Goal: Task Accomplishment & Management: Complete application form

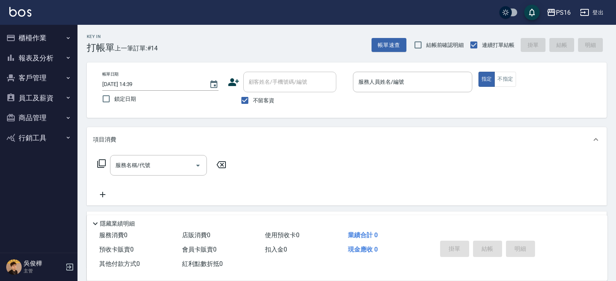
click at [381, 75] on div "服務人員姓名/編號 服務人員姓名/編號" at bounding box center [412, 82] width 119 height 21
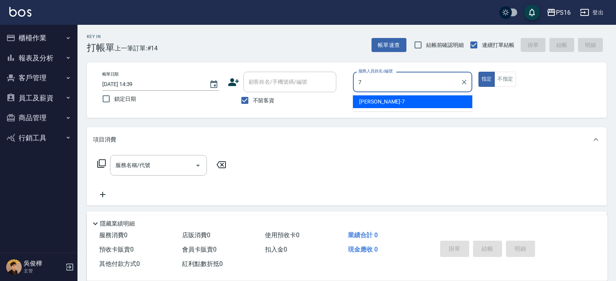
type input "[PERSON_NAME]-7"
type button "true"
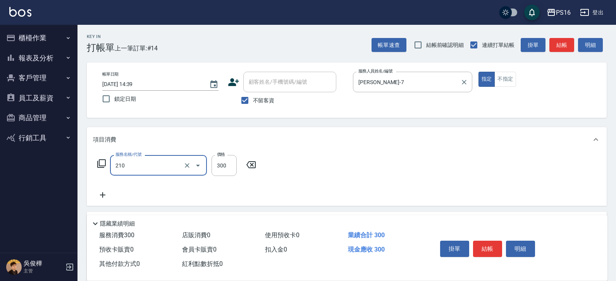
type input "[PERSON_NAME]洗髮精(210)"
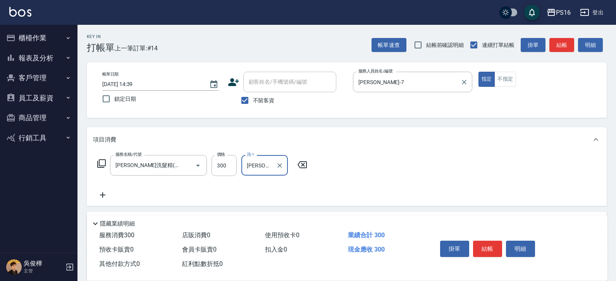
type input "[PERSON_NAME]-20"
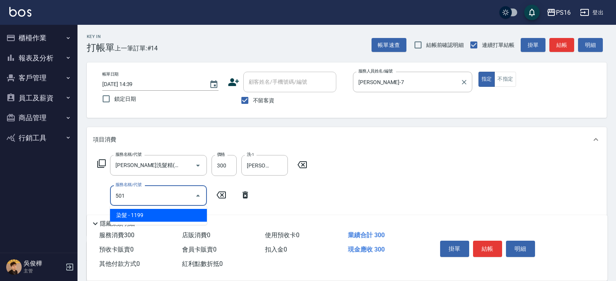
type input "染髮(501)"
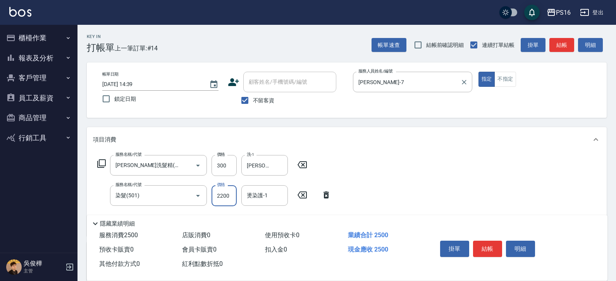
type input "2200"
type input "[PERSON_NAME]-20"
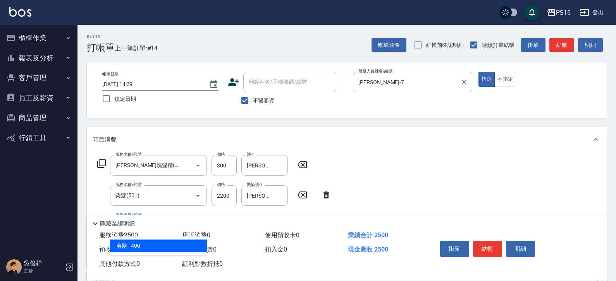
type input "剪髮(401)"
type input "8"
type input "水樣結構式1200(713)"
type input "840"
type input "[PERSON_NAME]-20"
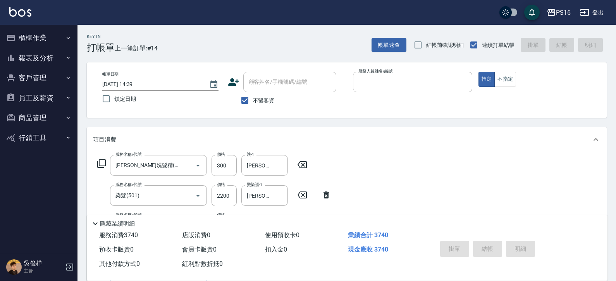
type input "7"
type input "[DATE] 15:36"
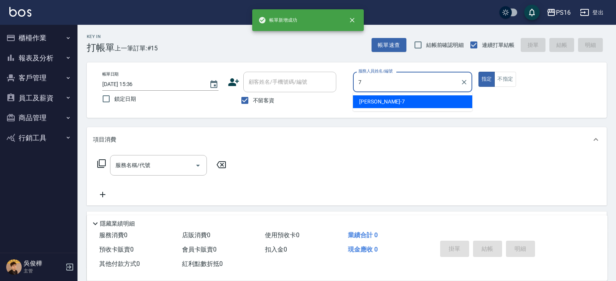
type input "[PERSON_NAME]-7"
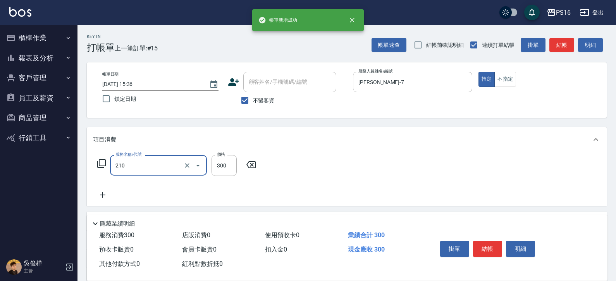
type input "[PERSON_NAME]洗髮精(210)"
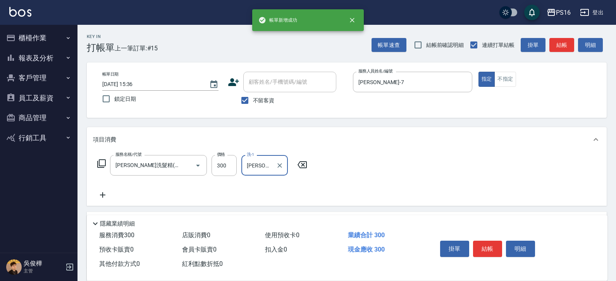
type input "[PERSON_NAME]-20"
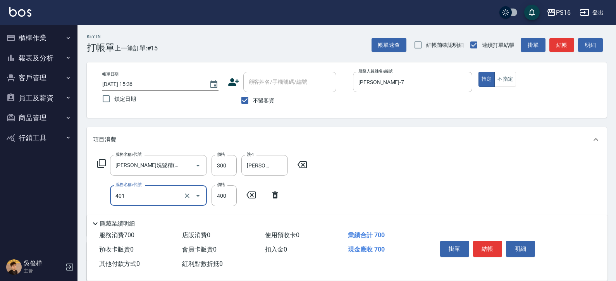
type input "剪髮(401)"
type input "染髮(501)"
type input "1200"
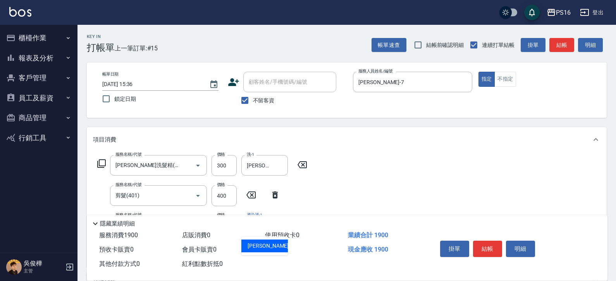
type input "[PERSON_NAME]-20"
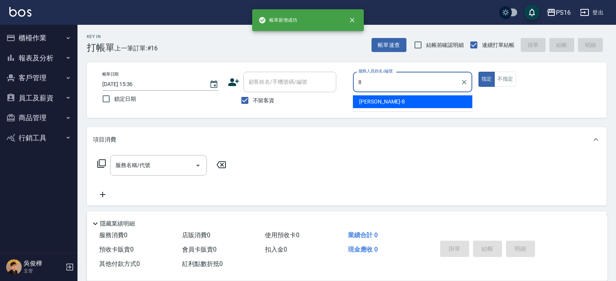
type input "[PERSON_NAME]-8"
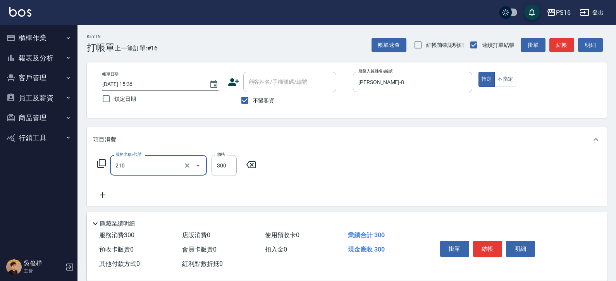
type input "[PERSON_NAME]洗髮精(210)"
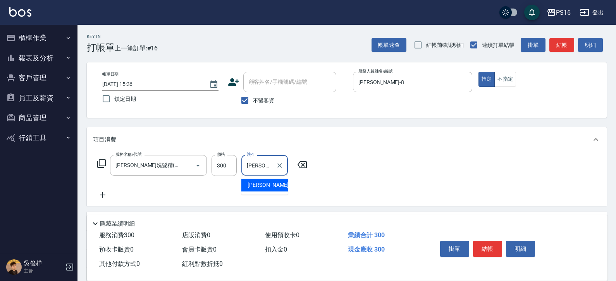
type input "[PERSON_NAME]-21"
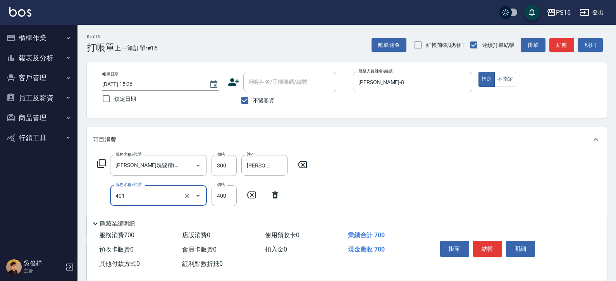
type input "剪髮(401)"
type input "250"
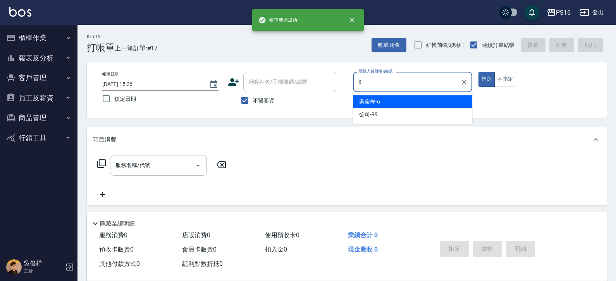
type input "[PERSON_NAME]-6"
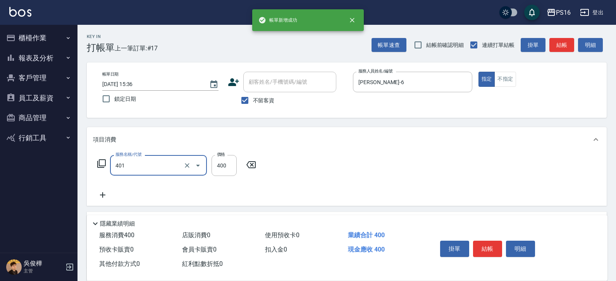
type input "剪髮(401)"
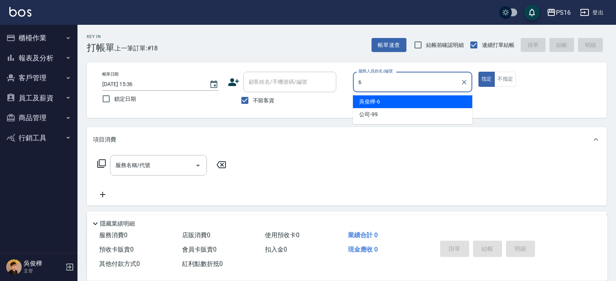
type input "[PERSON_NAME]-6"
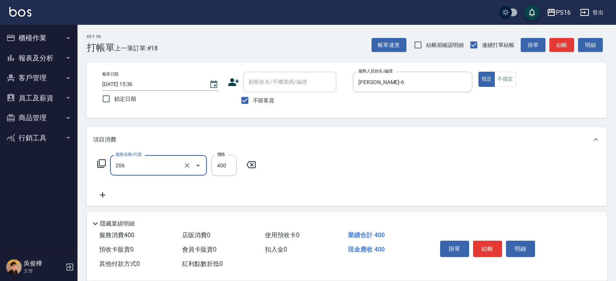
type input "健康洗(206)"
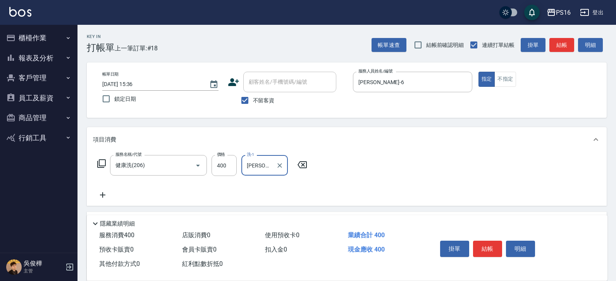
type input "[PERSON_NAME]-21"
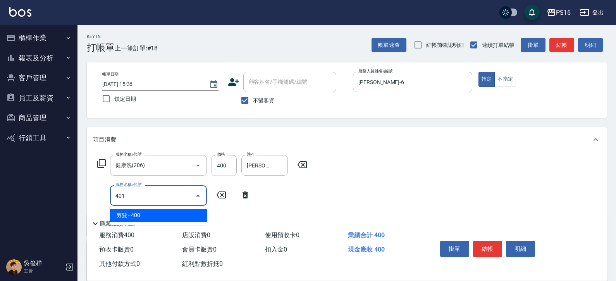
type input "剪髮(401)"
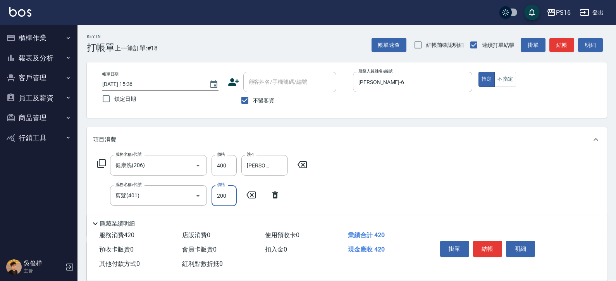
type input "200"
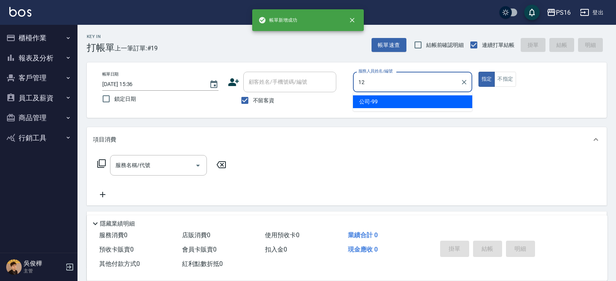
type input "[PERSON_NAME]-12"
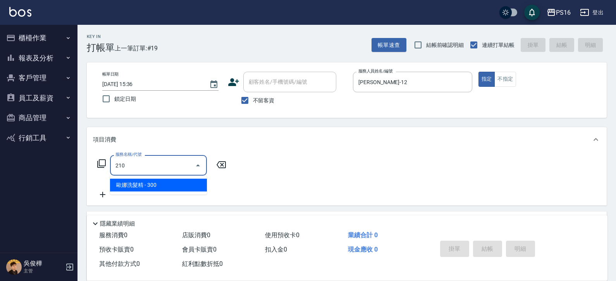
type input "[PERSON_NAME]洗髮精(210)"
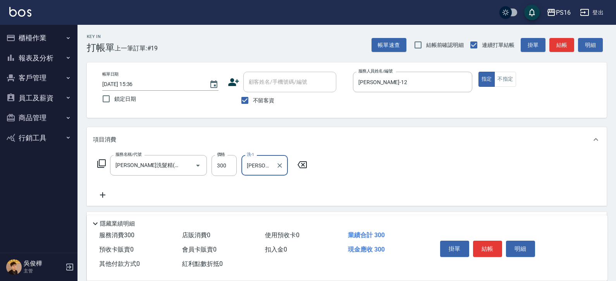
type input "[PERSON_NAME]-12"
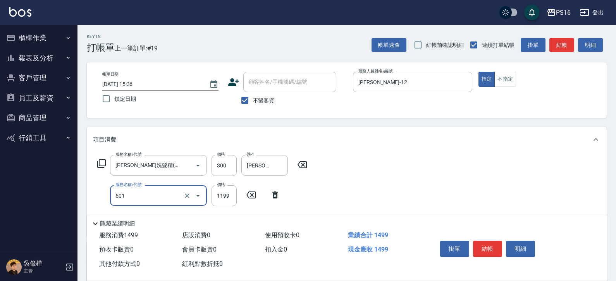
type input "染髮(501)"
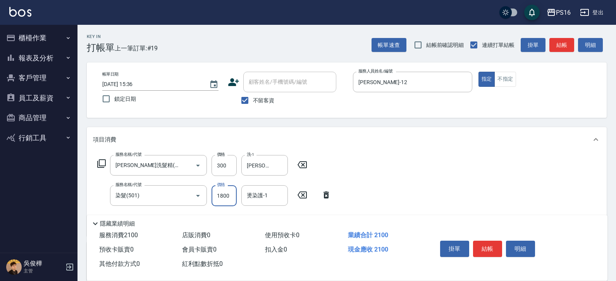
type input "1800"
type input "2"
type input "[PERSON_NAME]-12"
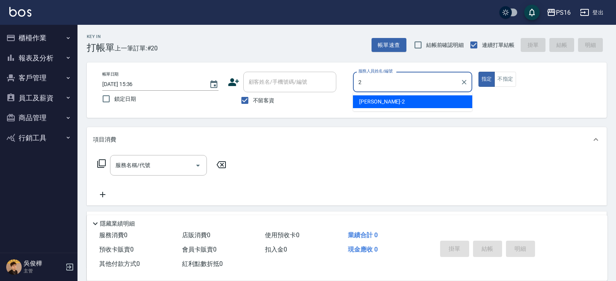
type input "[PERSON_NAME]-2"
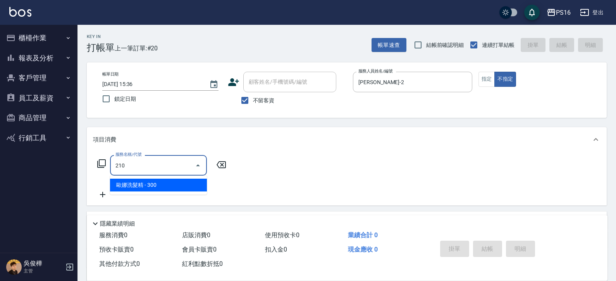
type input "[PERSON_NAME]洗髮精(210)"
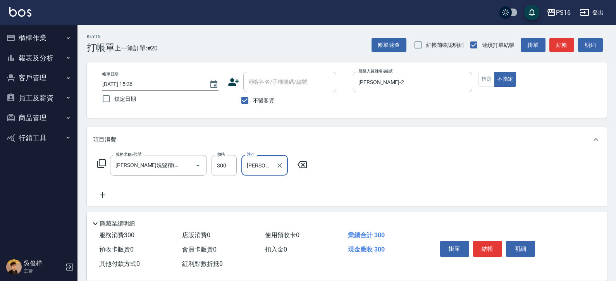
type input "[PERSON_NAME]-2"
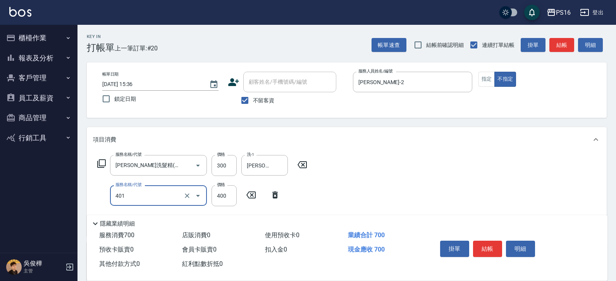
type input "剪髮(401)"
type input "200"
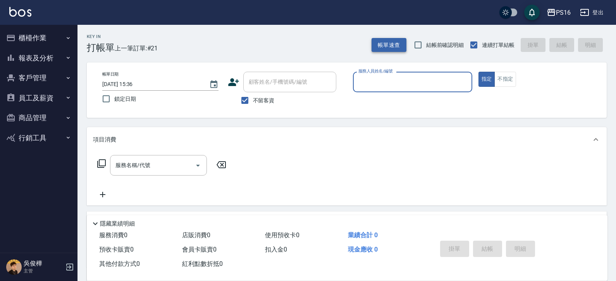
click at [378, 45] on button "帳單速查" at bounding box center [388, 45] width 35 height 14
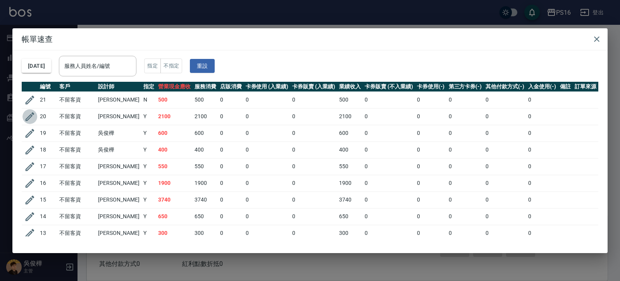
click at [33, 113] on icon "button" at bounding box center [30, 116] width 9 height 9
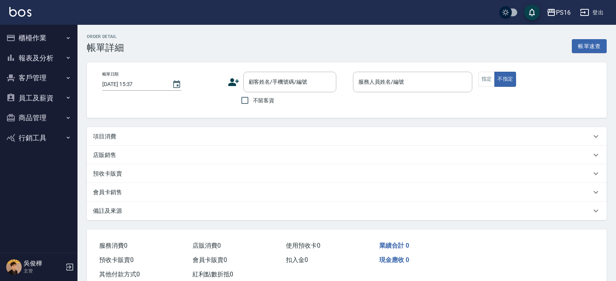
type input "[DATE] 15:36"
checkbox input "true"
type input "[PERSON_NAME]-12"
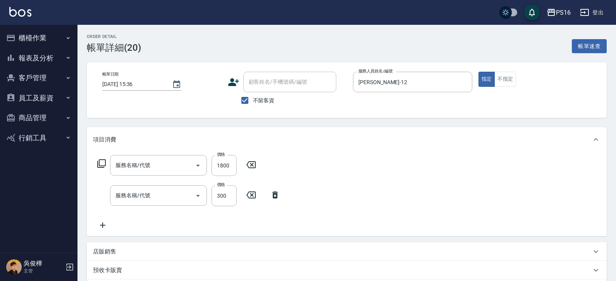
type input "染髮(501)"
type input "[PERSON_NAME]洗髮精(210)"
click at [211, 165] on div "服務名稱/代號 染髮(501) 服務名稱/代號 價格 1800 價格 燙染護-1 [PERSON_NAME]-12 燙染護-1" at bounding box center [202, 165] width 219 height 21
click at [211, 165] on input "1800" at bounding box center [223, 165] width 25 height 21
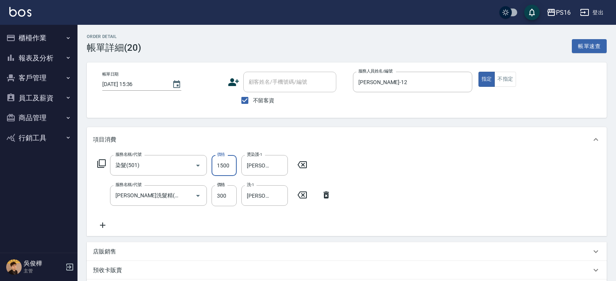
type input "1500"
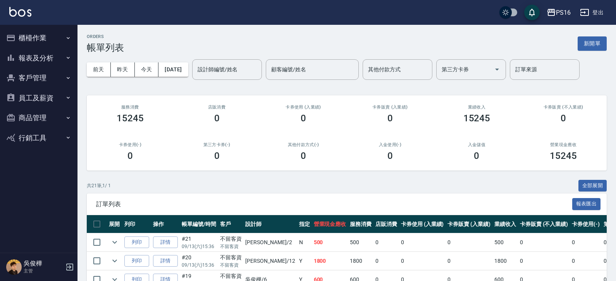
click at [504, 16] on input "checkbox" at bounding box center [505, 12] width 37 height 12
checkbox input "true"
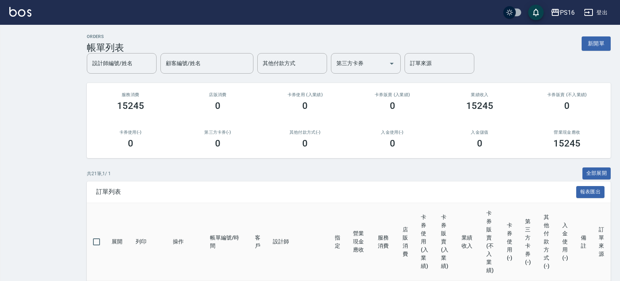
checkbox input "true"
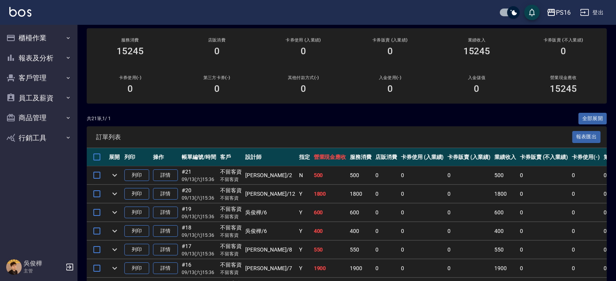
drag, startPoint x: 458, startPoint y: 143, endPoint x: 459, endPoint y: 161, distance: 18.7
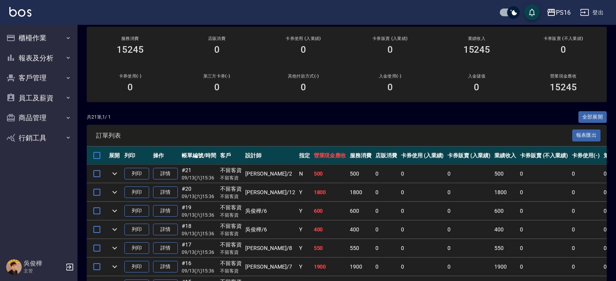
drag, startPoint x: 431, startPoint y: 168, endPoint x: 432, endPoint y: 161, distance: 7.4
drag, startPoint x: 432, startPoint y: 162, endPoint x: 438, endPoint y: 163, distance: 5.6
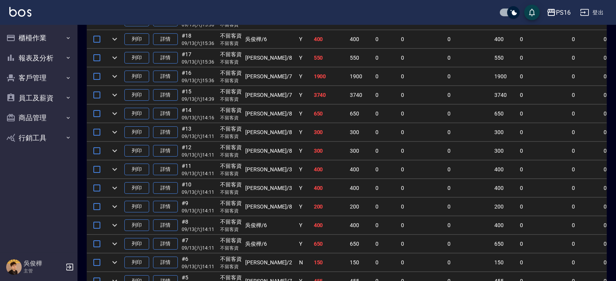
scroll to position [262, 0]
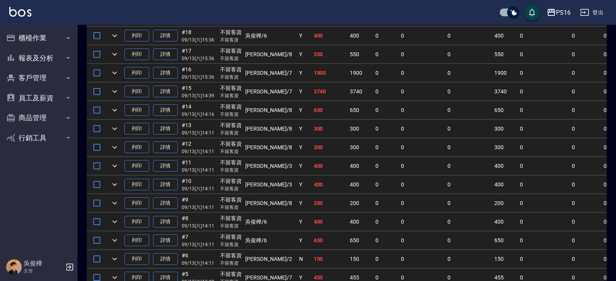
drag, startPoint x: 441, startPoint y: 161, endPoint x: 443, endPoint y: 155, distance: 6.0
drag, startPoint x: 430, startPoint y: 158, endPoint x: 434, endPoint y: 153, distance: 6.3
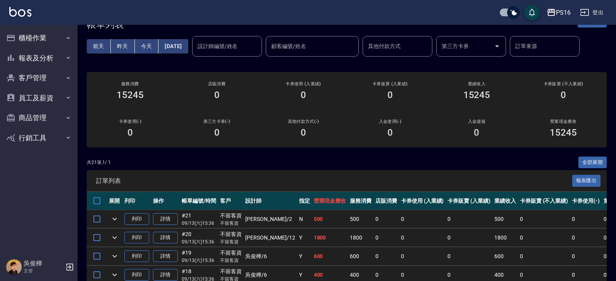
scroll to position [0, 0]
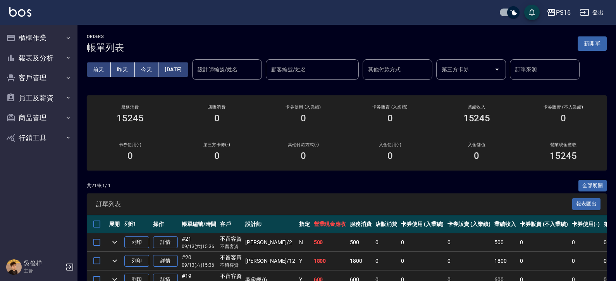
drag, startPoint x: 443, startPoint y: 145, endPoint x: 436, endPoint y: 97, distance: 48.2
click at [53, 96] on button "員工及薪資" at bounding box center [38, 98] width 71 height 20
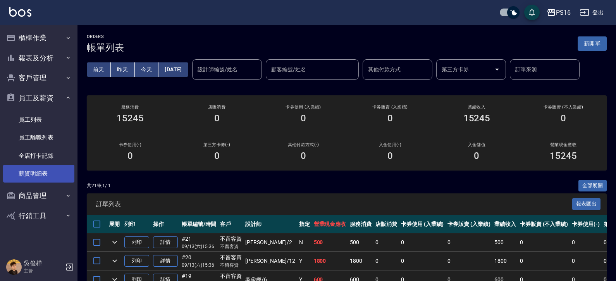
click at [55, 177] on link "薪資明細表" at bounding box center [38, 174] width 71 height 18
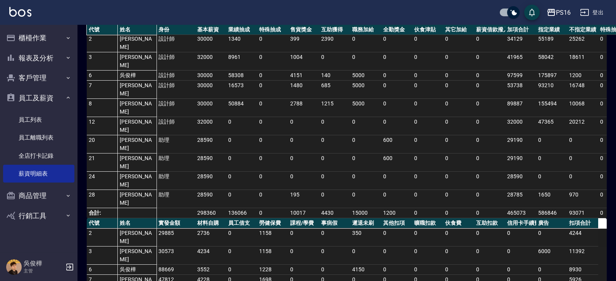
scroll to position [67, 0]
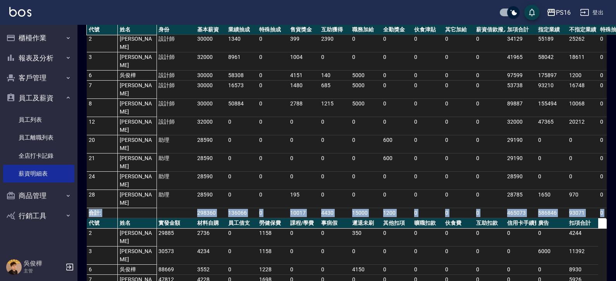
drag, startPoint x: 614, startPoint y: 173, endPoint x: 612, endPoint y: 131, distance: 41.9
click at [612, 131] on div "PS16 2025-08 薪資明細表 列印時間： 2025-09-13-15:51 Designer Salary Detail Report 薪資明細表 上…" at bounding box center [346, 194] width 538 height 453
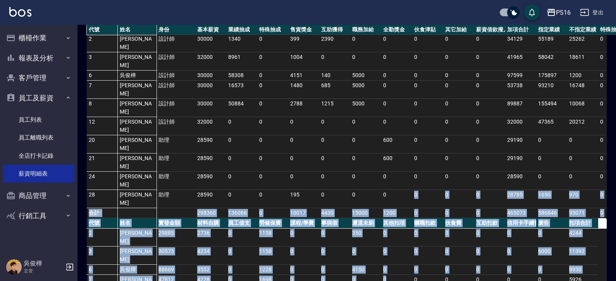
drag, startPoint x: 404, startPoint y: 199, endPoint x: 403, endPoint y: 129, distance: 70.9
click at [403, 129] on div "PS16 2025-08 薪資明細表 列印時間： 2025-09-13-15:51 Designer Salary Detail Report 薪資明細表 上…" at bounding box center [346, 194] width 538 height 453
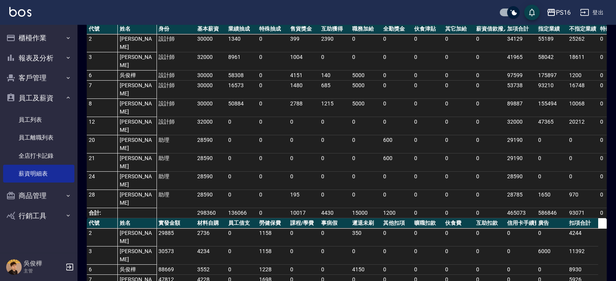
click at [396, 135] on td "600" at bounding box center [396, 144] width 31 height 18
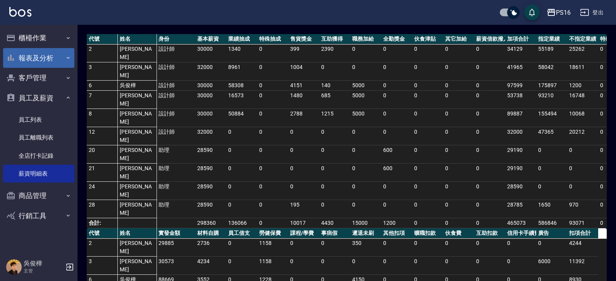
click at [57, 53] on button "報表及分析" at bounding box center [38, 58] width 71 height 20
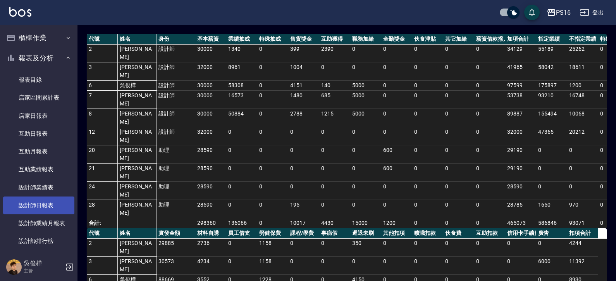
click at [51, 210] on link "設計師日報表" at bounding box center [38, 205] width 71 height 18
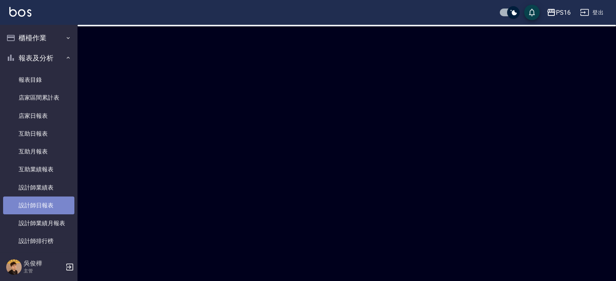
click at [52, 208] on link "設計師日報表" at bounding box center [38, 205] width 71 height 18
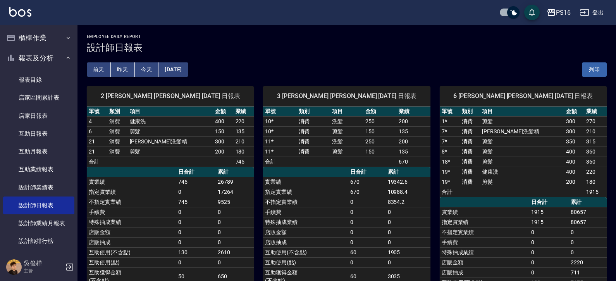
click at [183, 70] on button "[DATE]" at bounding box center [172, 69] width 29 height 14
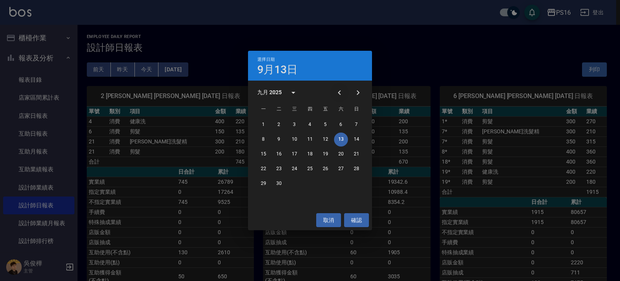
click at [335, 93] on icon "Previous month" at bounding box center [339, 92] width 9 height 9
click at [354, 181] on button "31" at bounding box center [356, 184] width 14 height 14
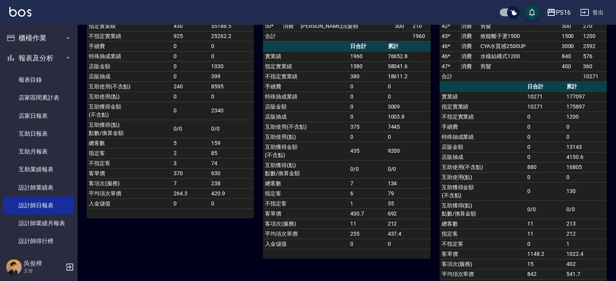
scroll to position [194, 0]
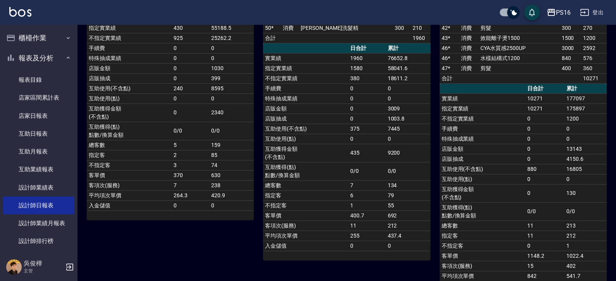
click at [15, 9] on img at bounding box center [20, 12] width 22 height 10
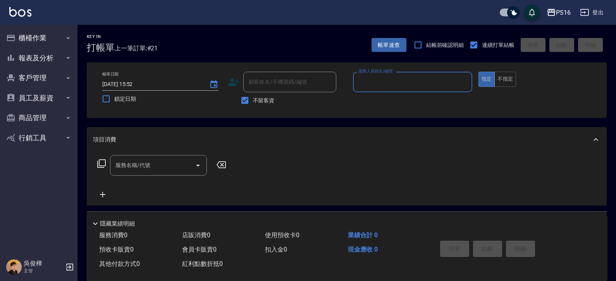
click at [531, 13] on icon "save" at bounding box center [531, 12] width 9 height 9
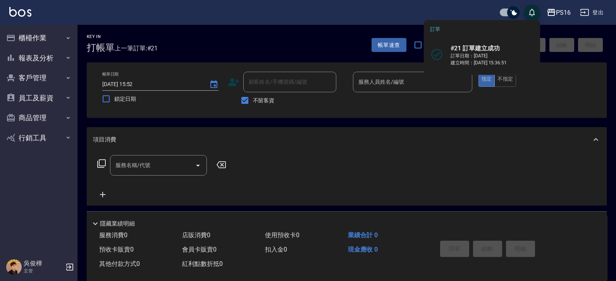
click at [530, 13] on icon "save" at bounding box center [532, 13] width 6 height 8
click at [587, 81] on div "指定 不指定" at bounding box center [537, 79] width 119 height 15
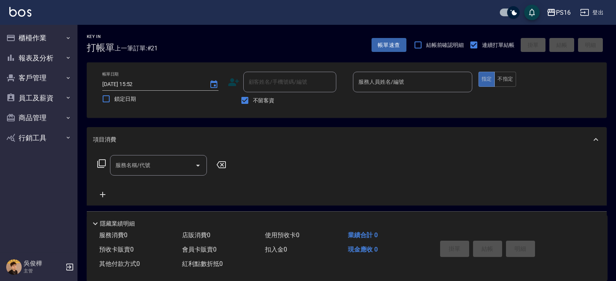
click at [462, 86] on input "服務人員姓名/編號" at bounding box center [412, 82] width 112 height 14
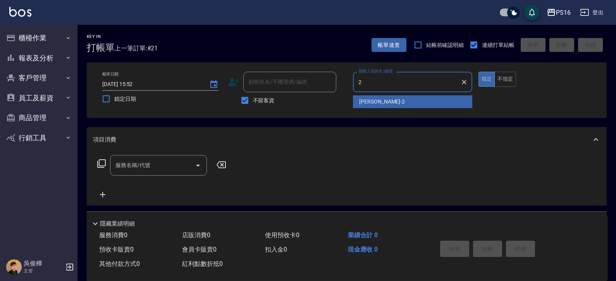
type input "[PERSON_NAME]-2"
type button "true"
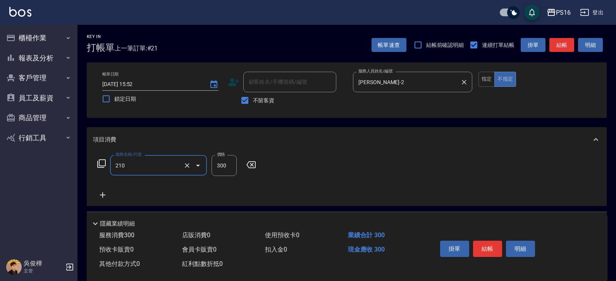
type input "[PERSON_NAME]洗髮精(210)"
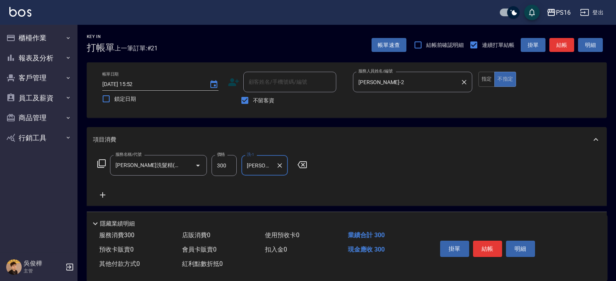
type input "[PERSON_NAME]-21"
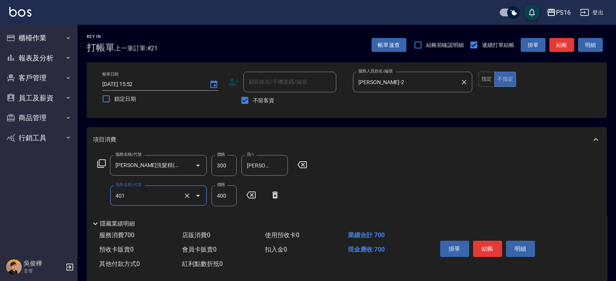
type input "剪髮(401)"
type input "200"
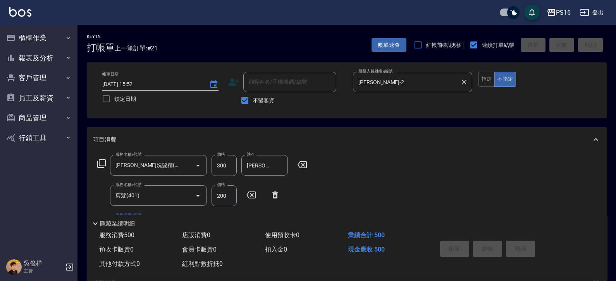
type input "2025/09/13 15:53"
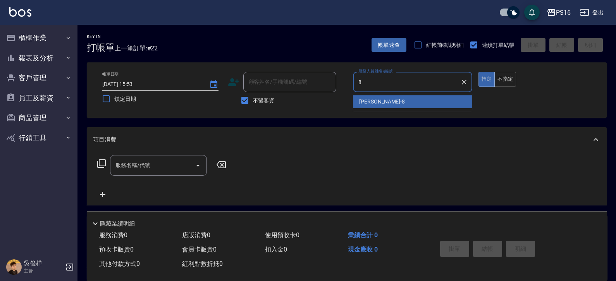
type input "[PERSON_NAME]-8"
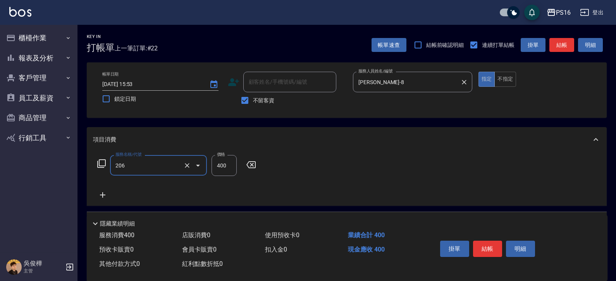
type input "健康洗(206)"
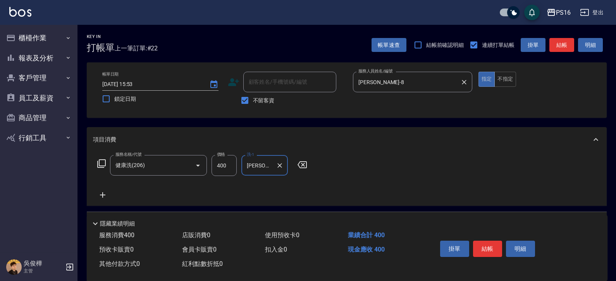
type input "程孜揚-24"
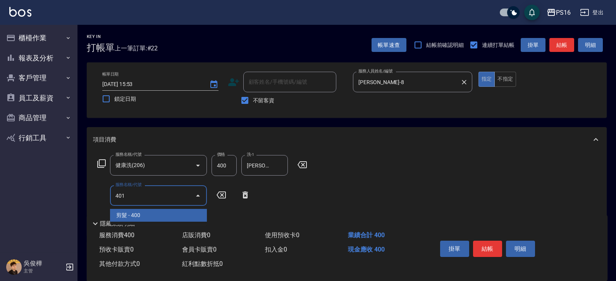
type input "剪髮(401)"
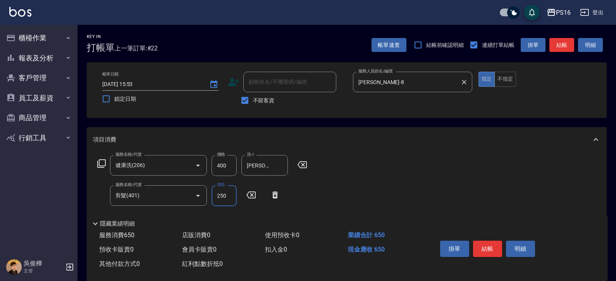
type input "250"
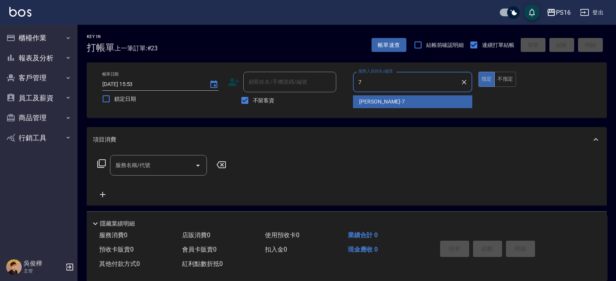
type input "[PERSON_NAME]-7"
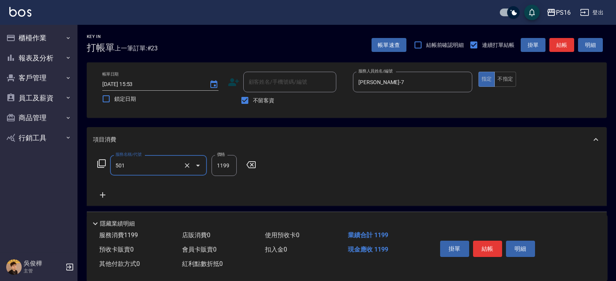
type input "染髮(501)"
type input "2000"
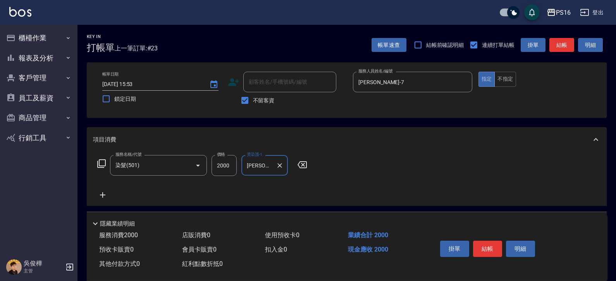
type input "吳梅倩-28"
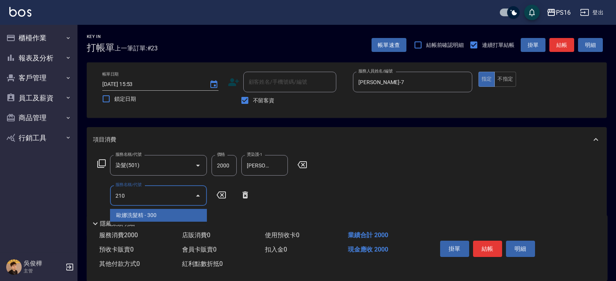
type input "[PERSON_NAME]洗髮精(210)"
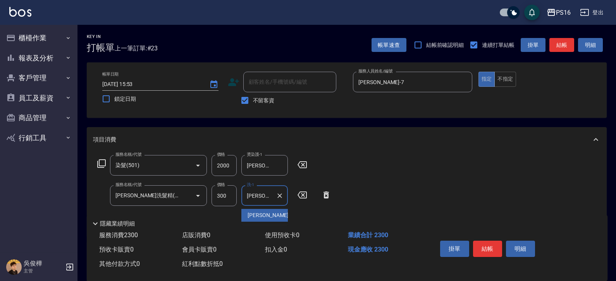
type input "吳梅倩-28"
type input "水樣結構式1200(713)"
type input "840"
type input "吳梅倩-28"
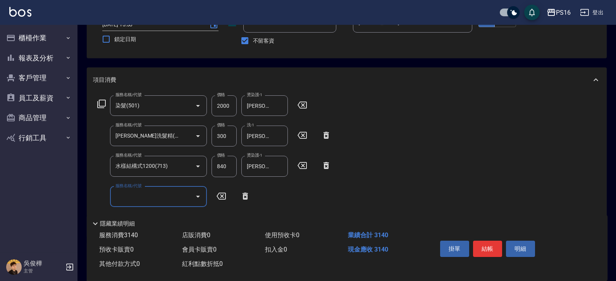
scroll to position [44, 0]
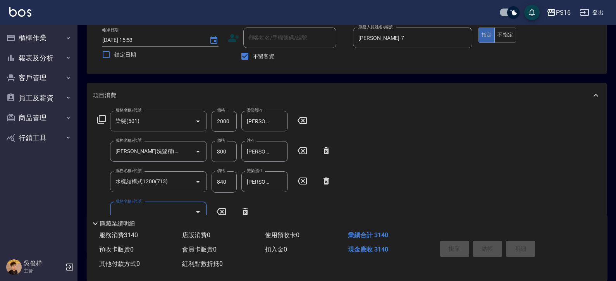
type input "2025/09/13 16:02"
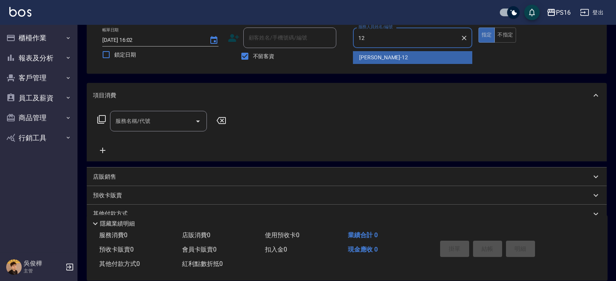
type input "[PERSON_NAME]-12"
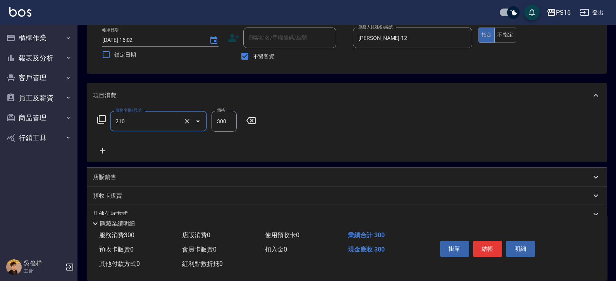
type input "[PERSON_NAME]洗髮精(210)"
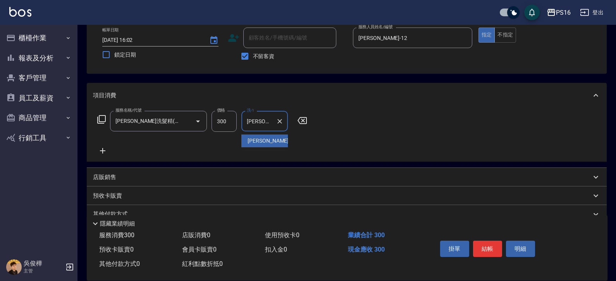
type input "[PERSON_NAME]-12"
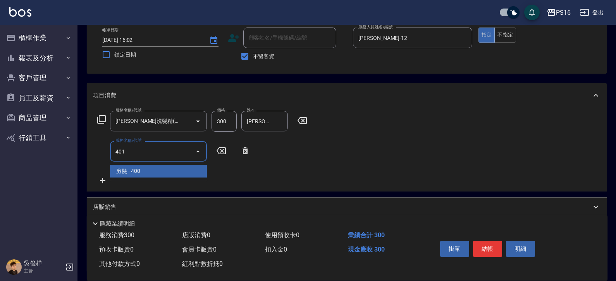
type input "剪髮(401)"
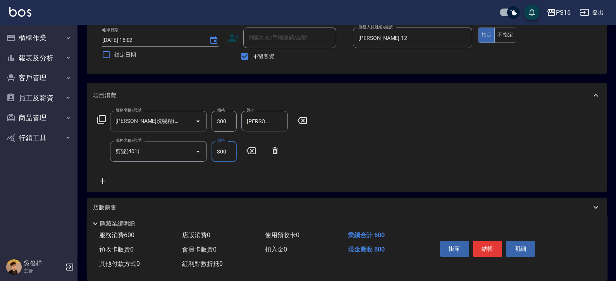
type input "300"
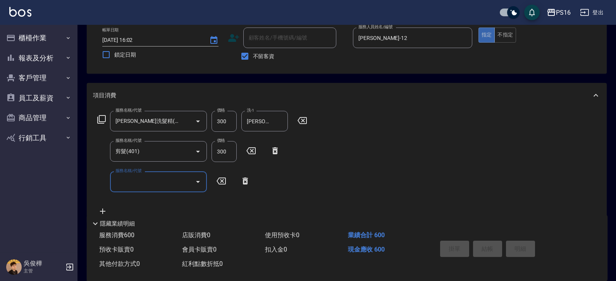
type input "2025/09/13 16:04"
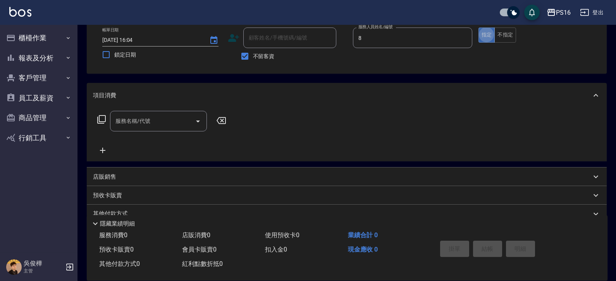
type input "[PERSON_NAME]-8"
type input "2"
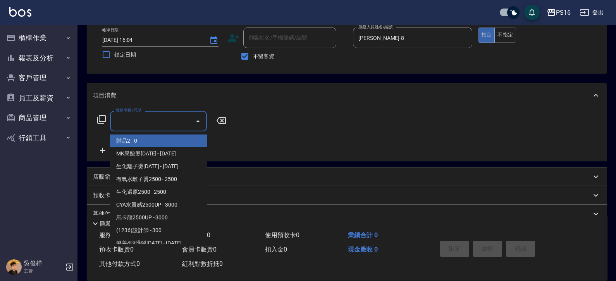
type input "\"
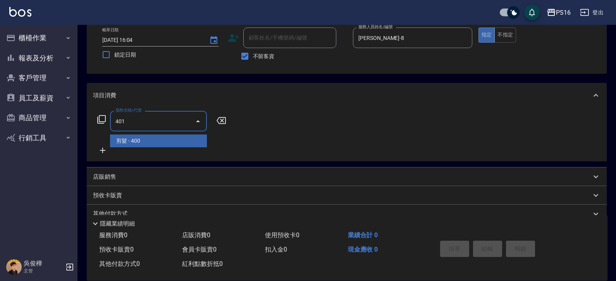
type input "剪髮(401)"
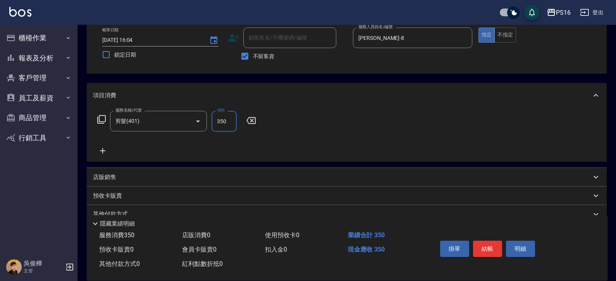
type input "350"
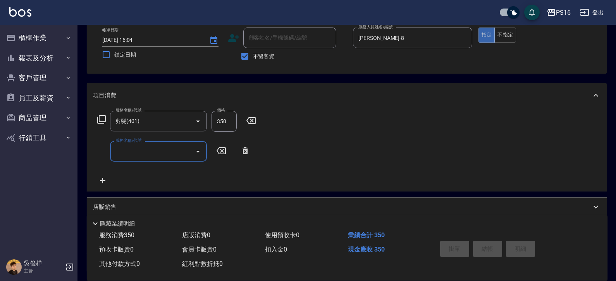
type input "2025/09/13 16:10"
